Goal: Navigation & Orientation: Find specific page/section

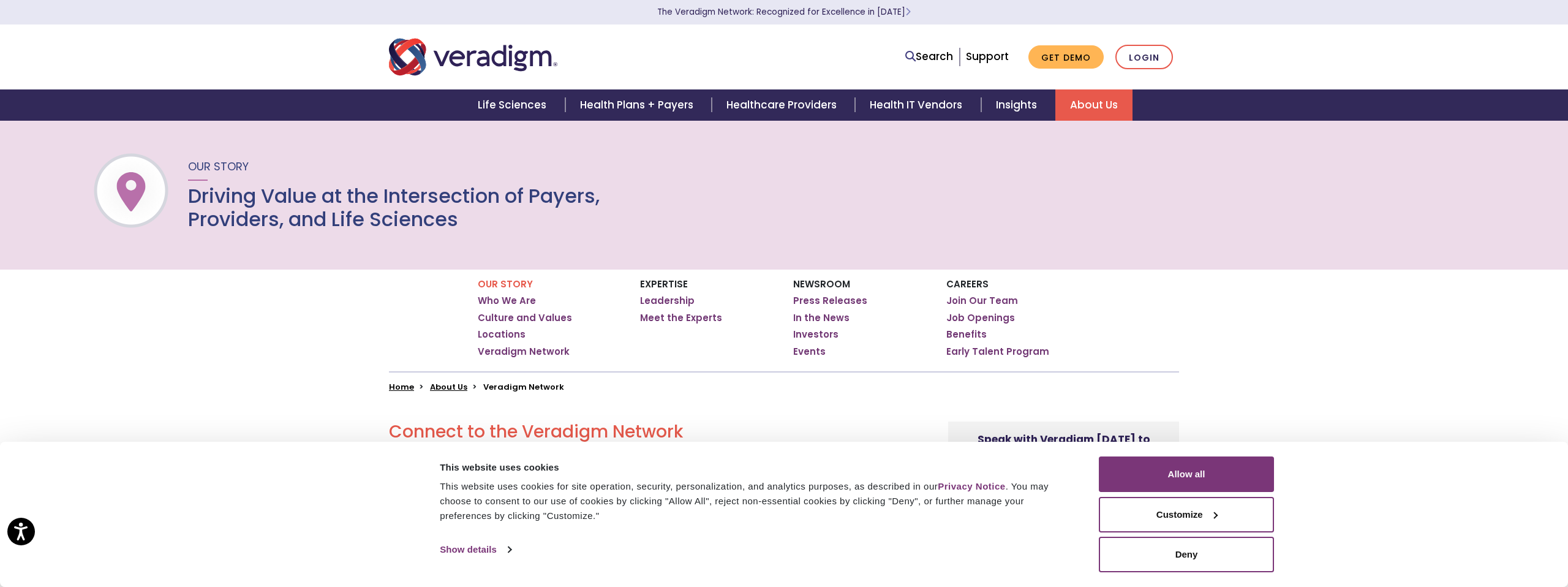
click at [1178, 522] on button "Customize" at bounding box center [1186, 514] width 175 height 36
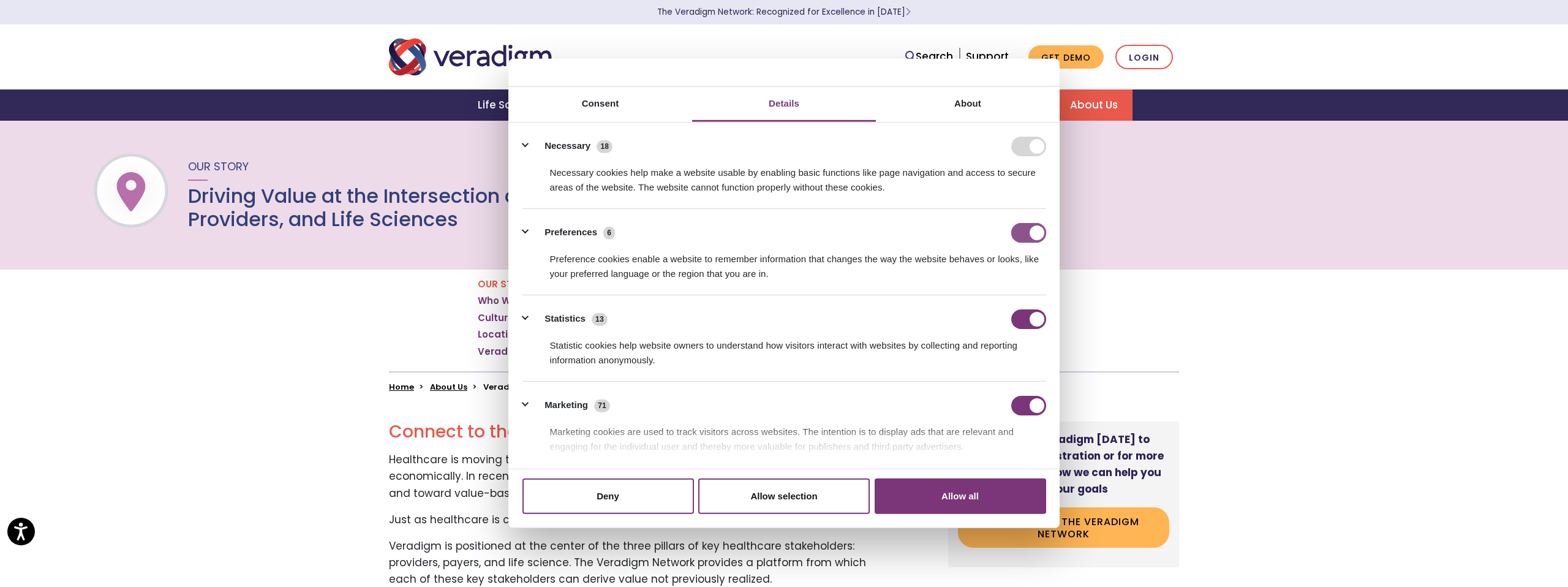
click at [1019, 234] on input "Preferences" at bounding box center [1029, 232] width 35 height 20
click at [1030, 237] on input "Preferences" at bounding box center [1029, 232] width 35 height 20
click at [1022, 151] on form at bounding box center [1029, 146] width 35 height 20
click at [1019, 239] on input "Preferences" at bounding box center [1029, 232] width 35 height 20
checkbox input "false"
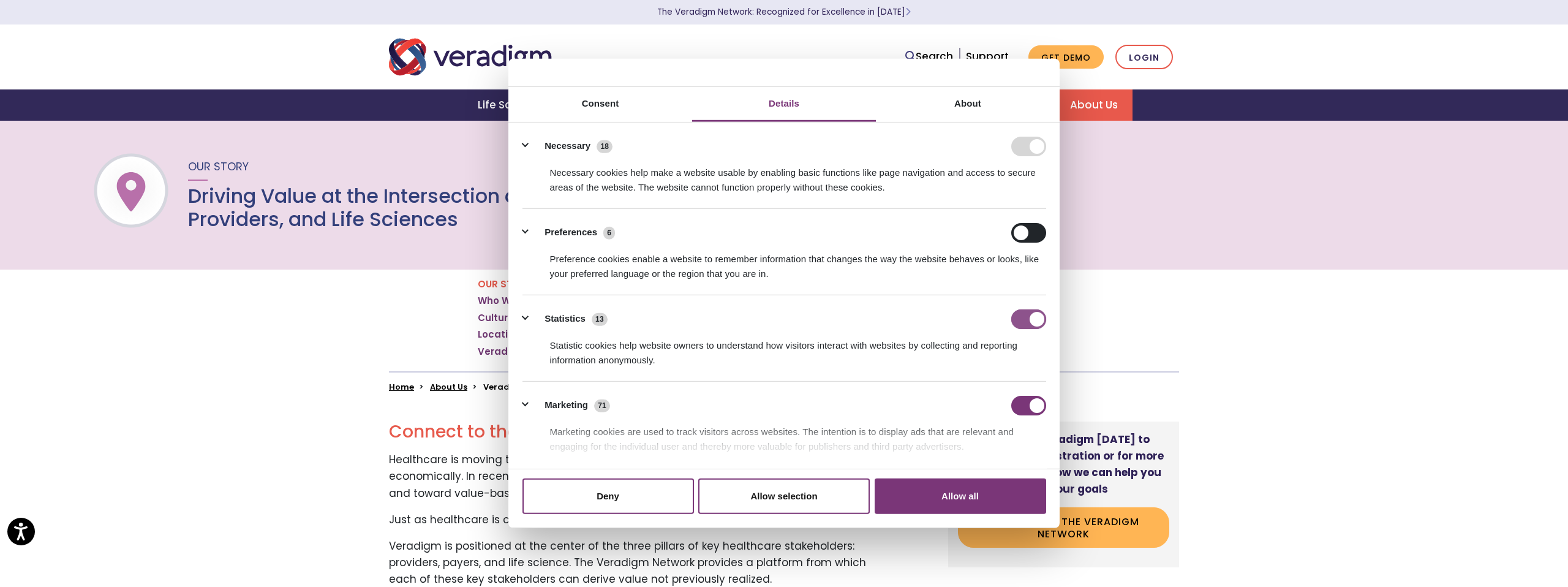
click at [1016, 314] on input "Statistics" at bounding box center [1029, 318] width 35 height 20
checkbox input "false"
click at [1017, 407] on input "Marketing" at bounding box center [1029, 405] width 35 height 20
checkbox input "false"
click at [1034, 235] on input "Preferences" at bounding box center [1029, 232] width 35 height 20
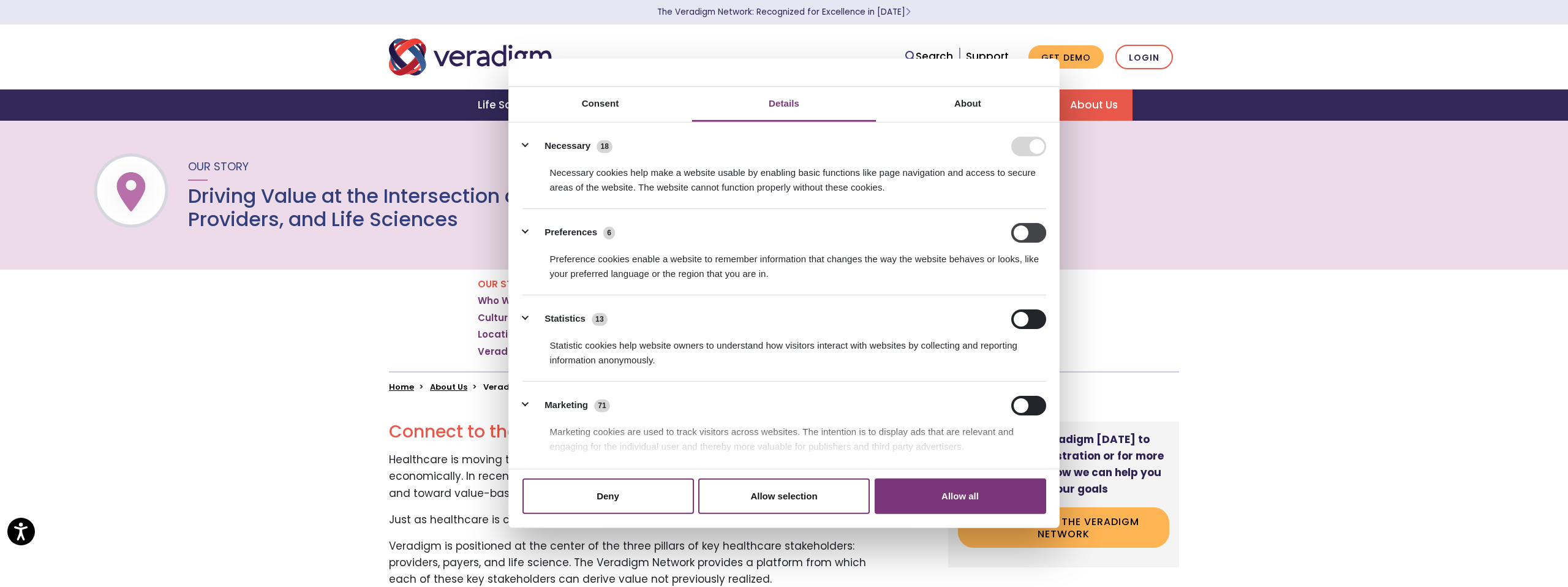
checkbox input "true"
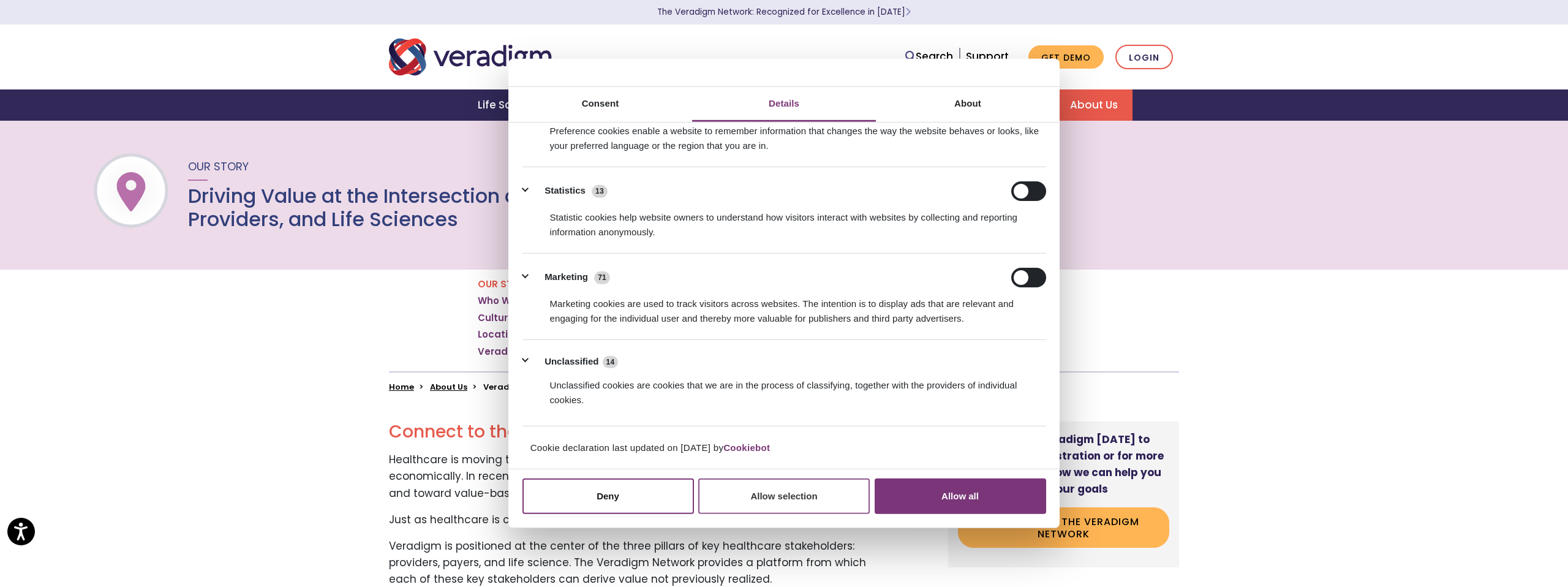
click at [797, 498] on button "Allow selection" at bounding box center [784, 496] width 172 height 36
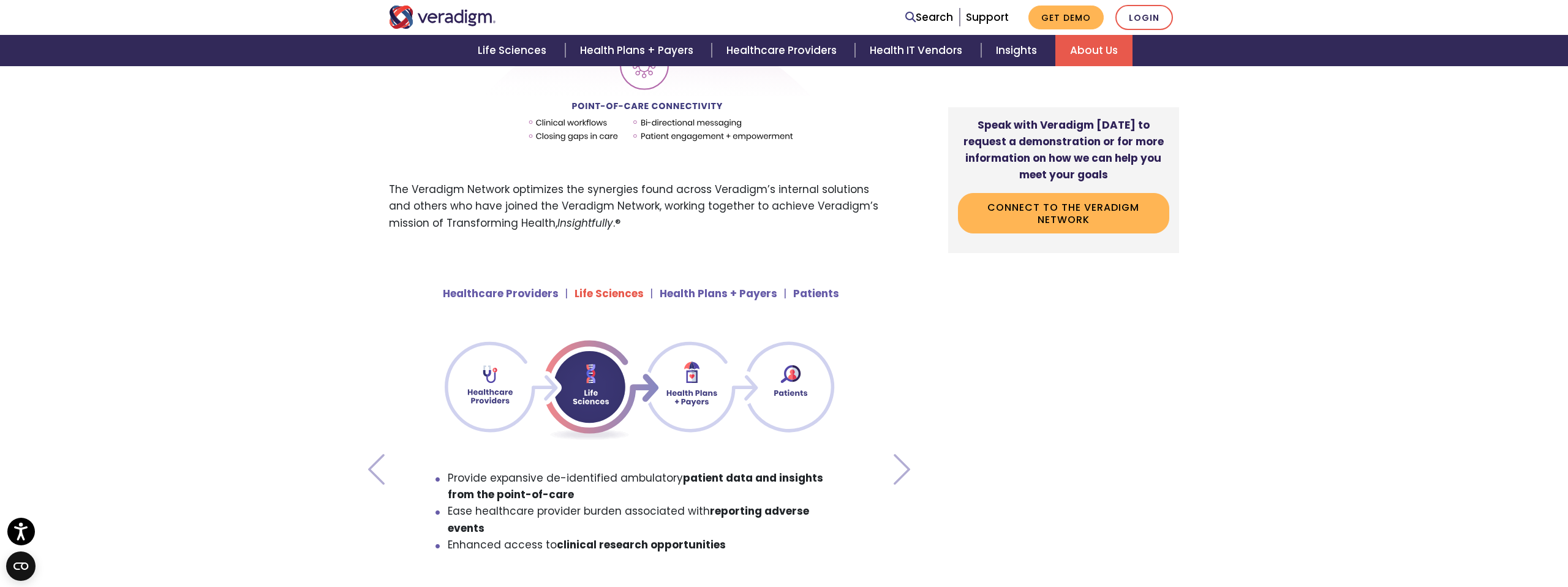
scroll to position [852, 0]
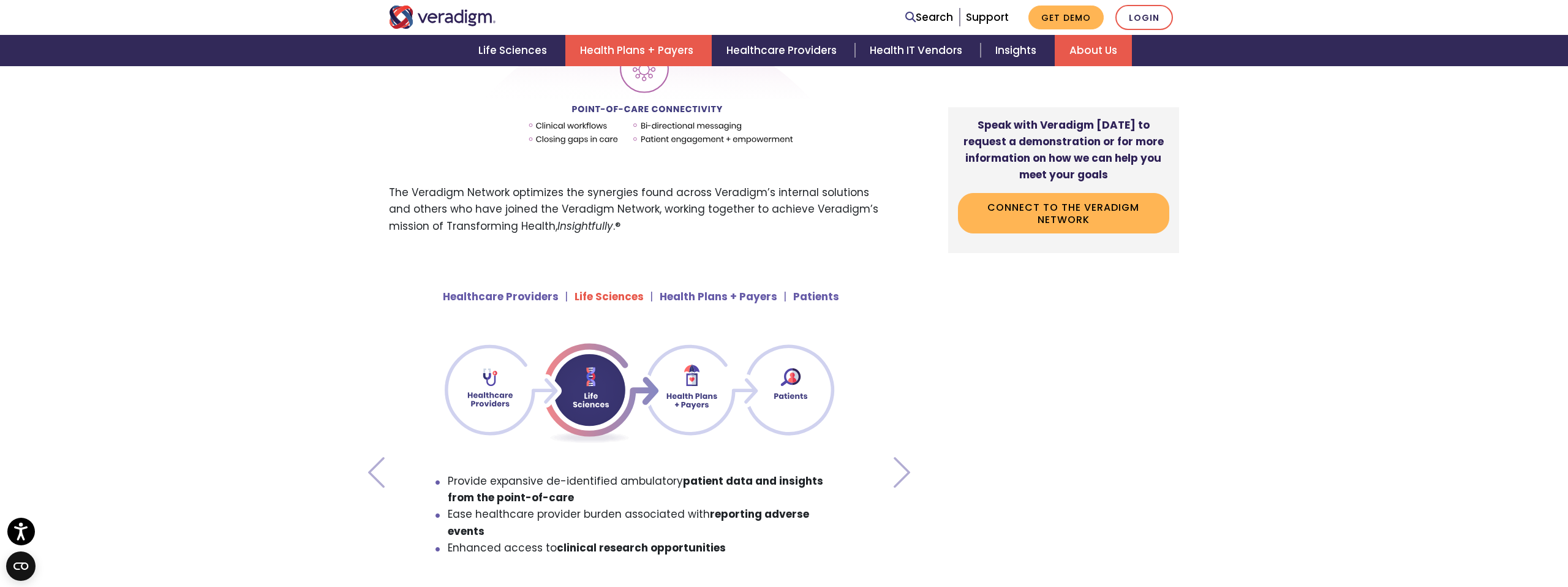
click at [637, 51] on link "Health Plans + Payers" at bounding box center [639, 50] width 147 height 31
